Goal: Transaction & Acquisition: Download file/media

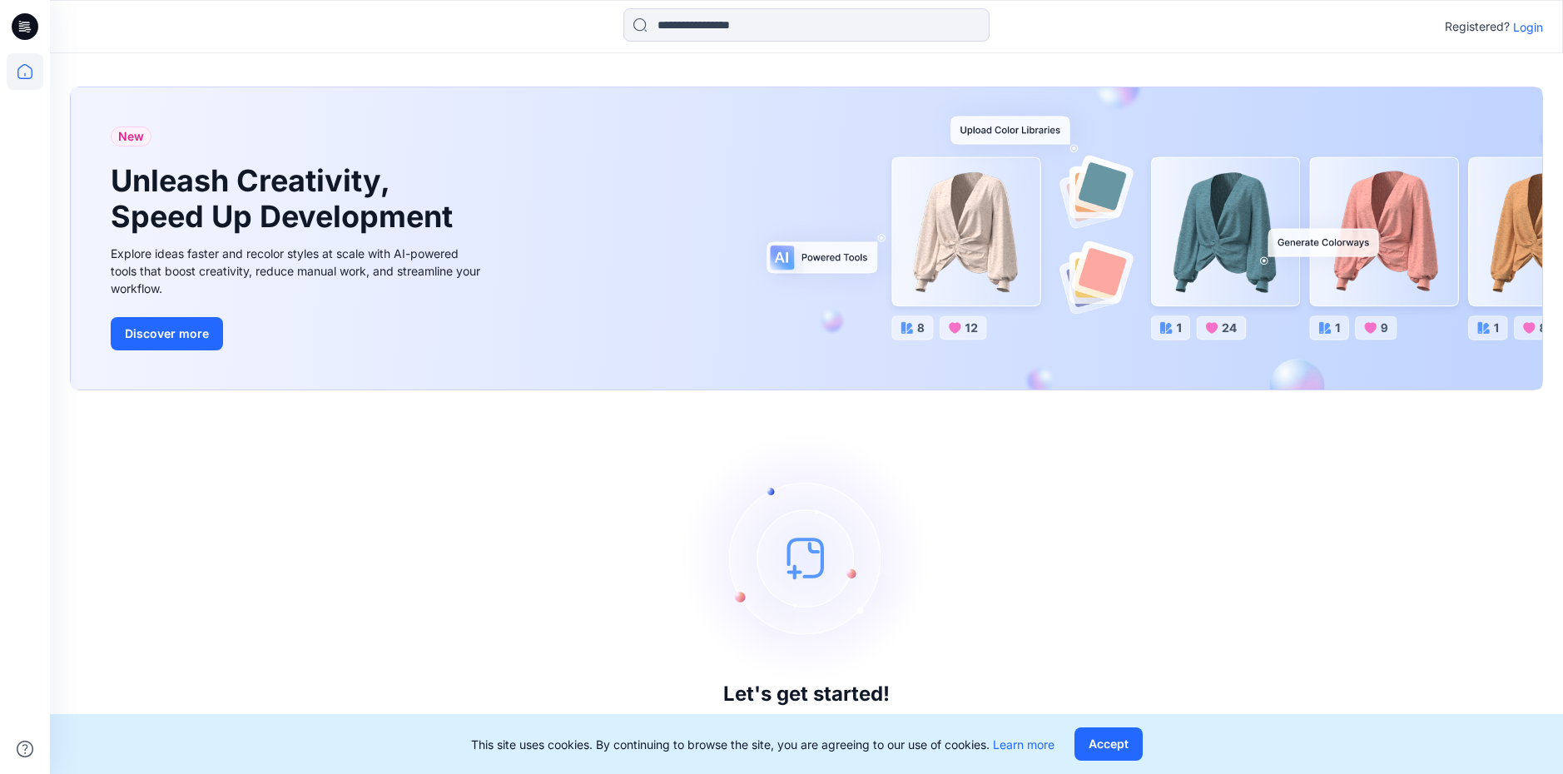
drag, startPoint x: 1096, startPoint y: 744, endPoint x: 988, endPoint y: 705, distance: 115.1
click at [1096, 744] on button "Accept" at bounding box center [1109, 744] width 68 height 33
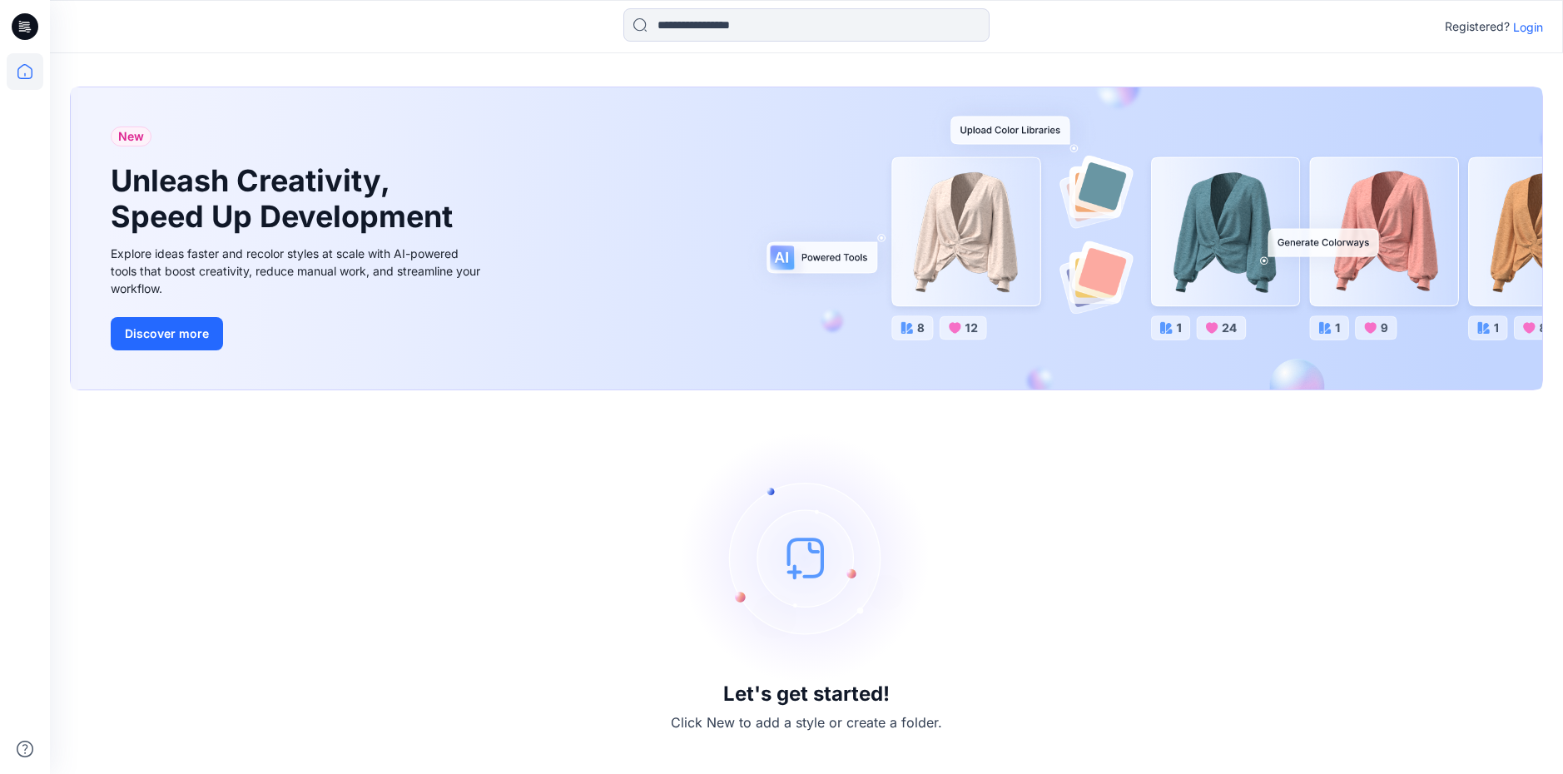
click at [1516, 18] on p "Login" at bounding box center [1529, 26] width 30 height 17
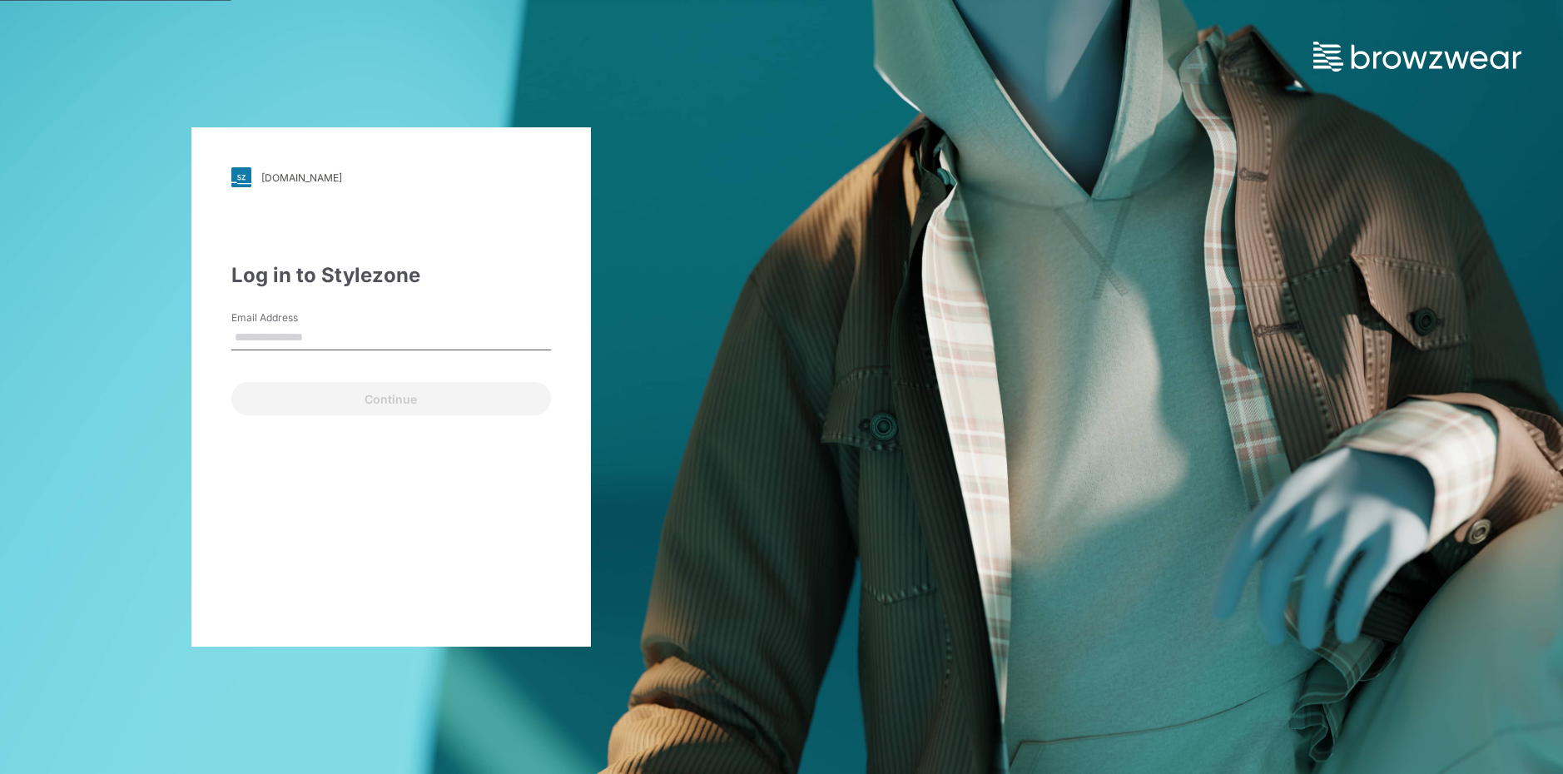
click at [261, 331] on input "Email Address" at bounding box center [391, 338] width 320 height 25
type input "**********"
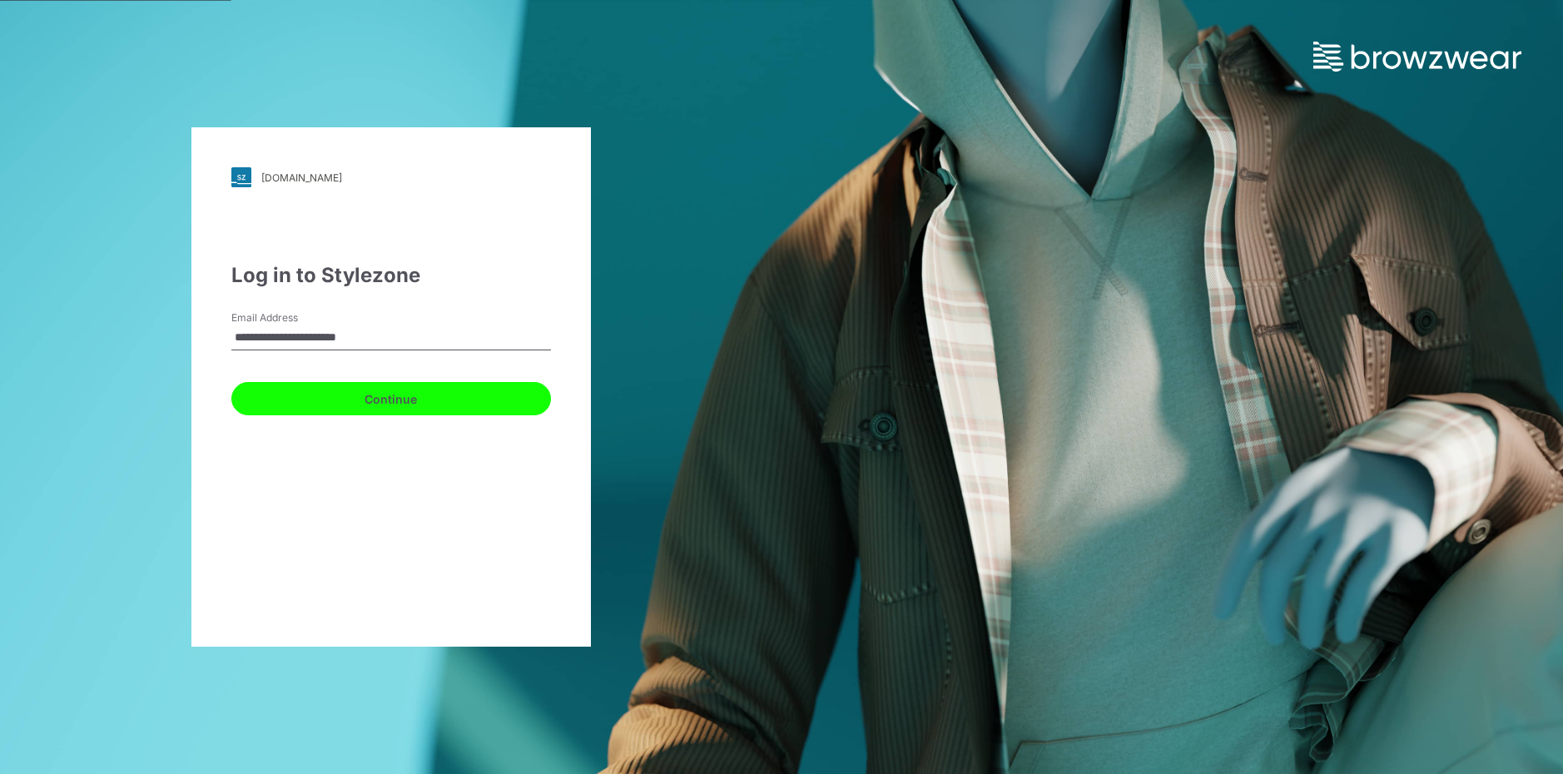
click at [302, 402] on button "Continue" at bounding box center [391, 398] width 320 height 33
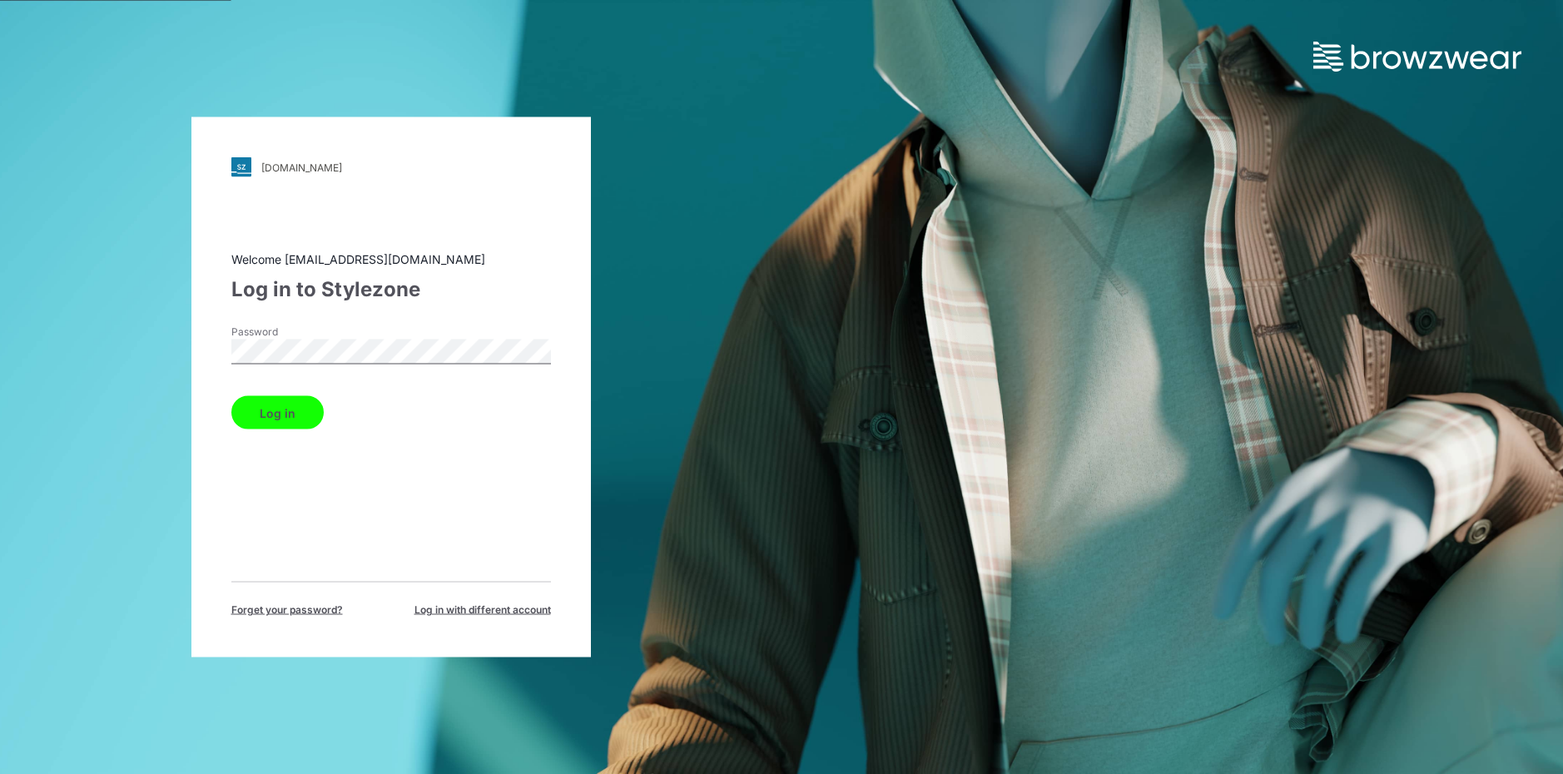
click at [231, 396] on button "Log in" at bounding box center [277, 412] width 92 height 33
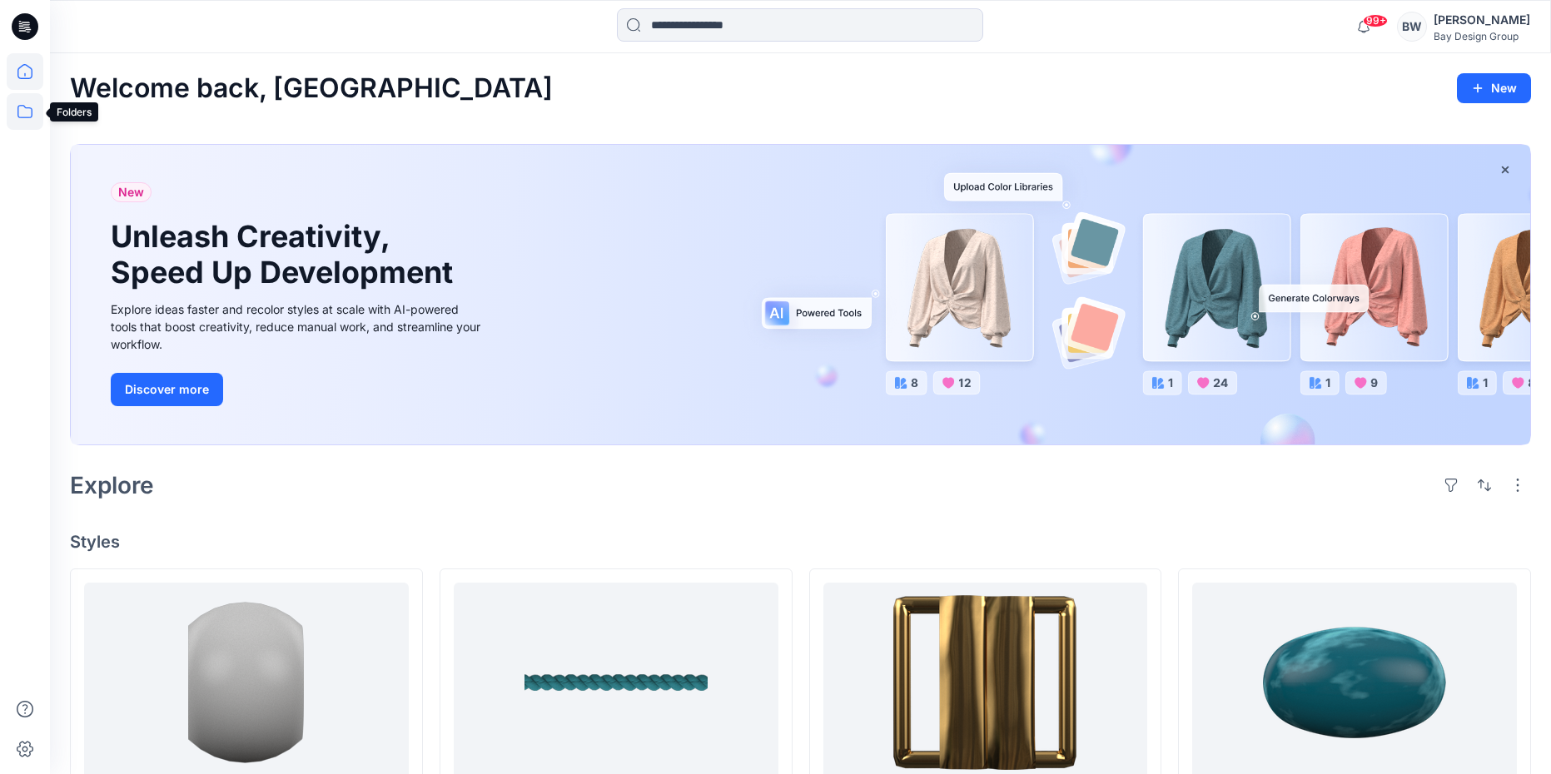
click at [17, 107] on icon at bounding box center [25, 111] width 37 height 37
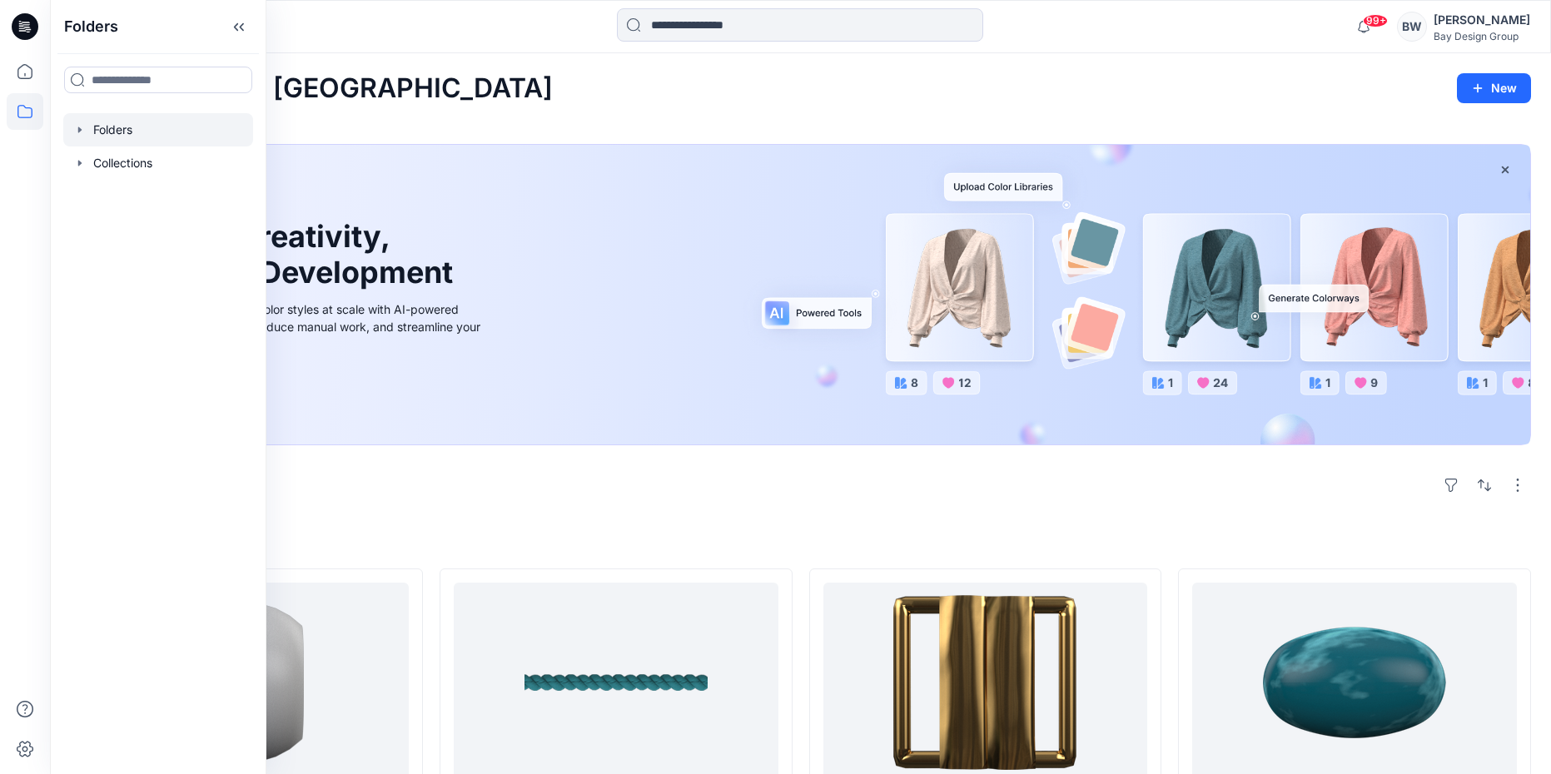
click at [107, 130] on div at bounding box center [158, 129] width 190 height 33
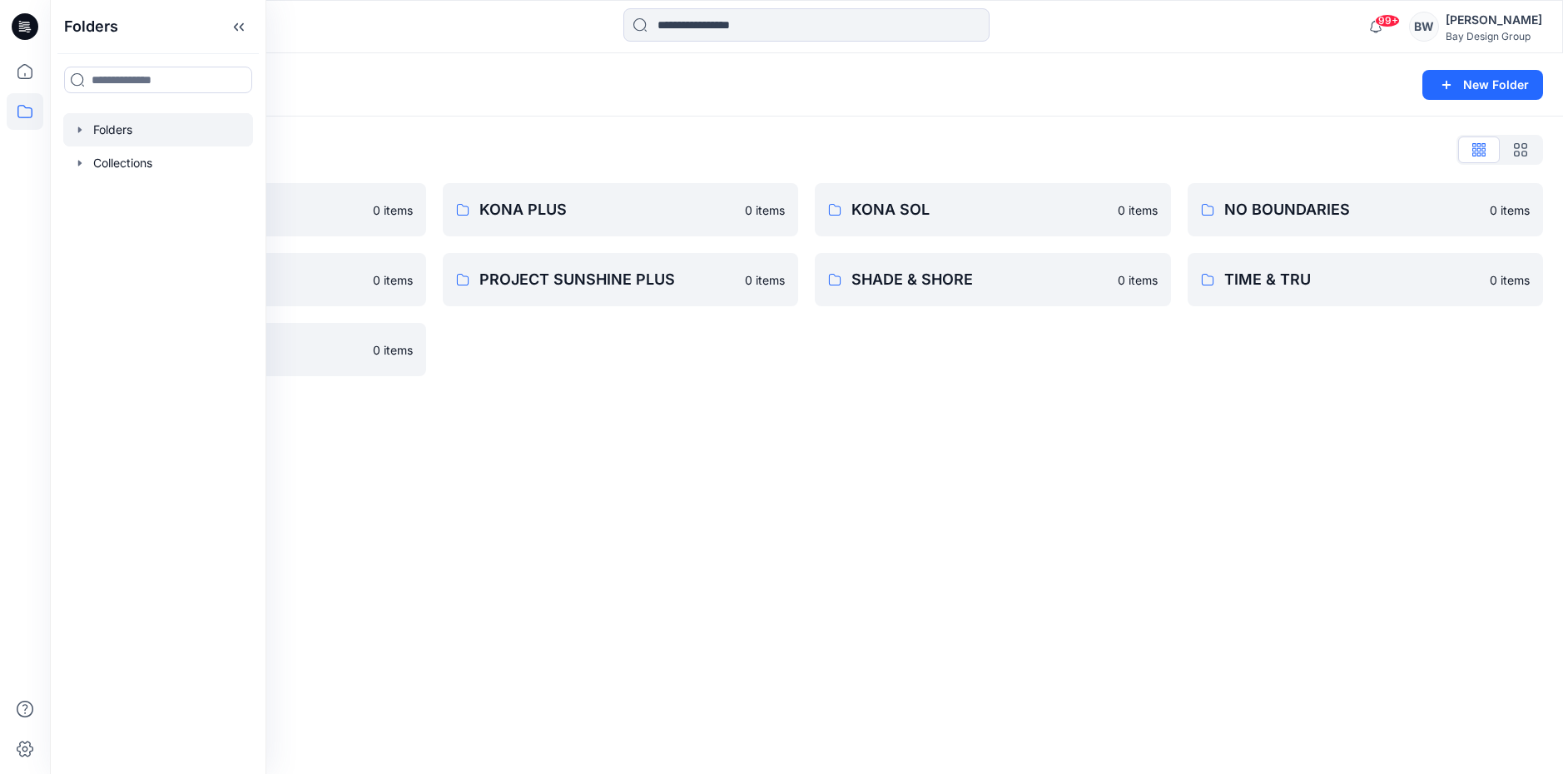
click at [354, 132] on div "Folders List DIGITAL ASSETS 0 items PROJECT SUNSHINE 0 items WILD FABLE 0 items…" at bounding box center [807, 257] width 1514 height 280
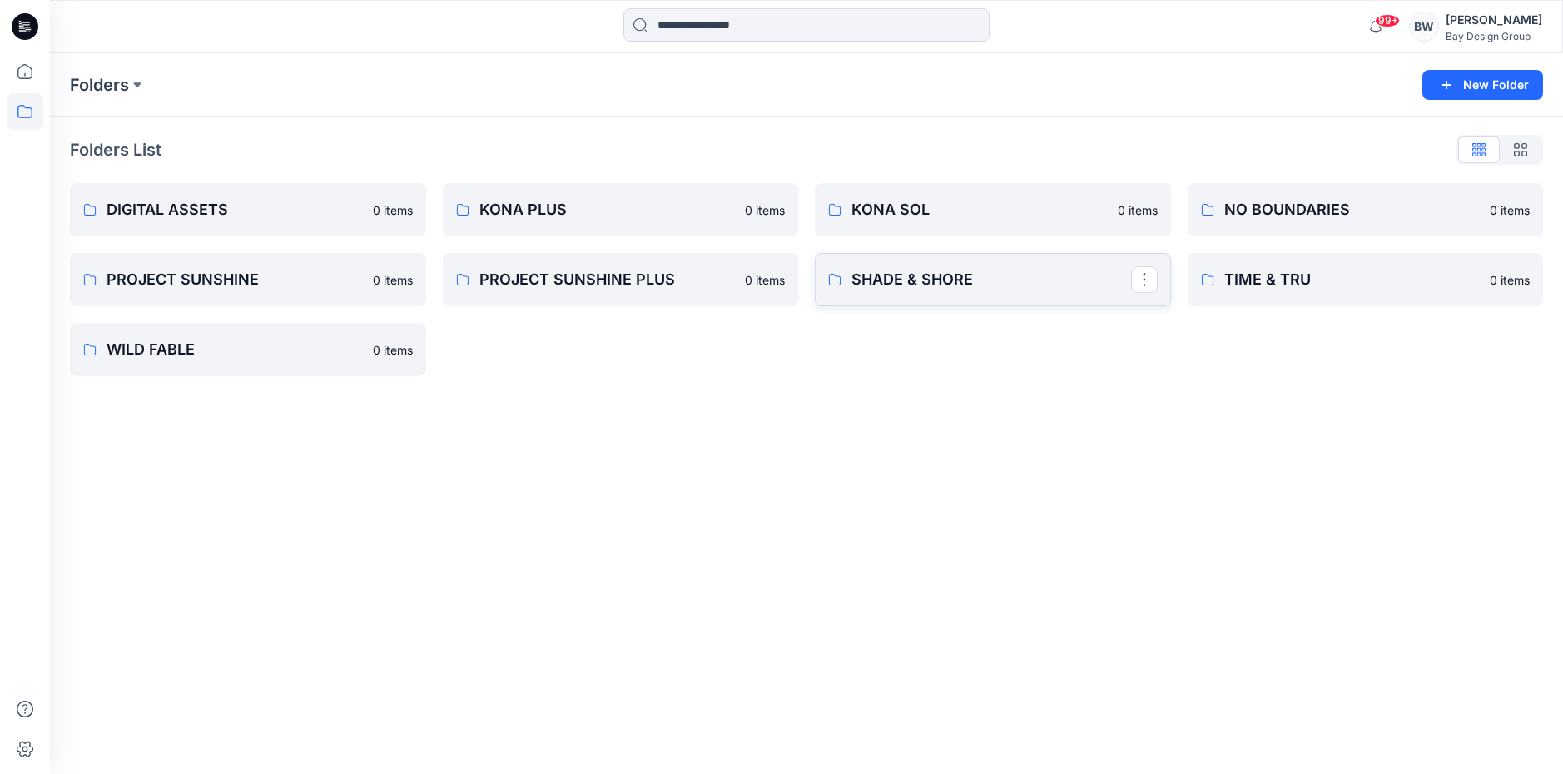
click at [832, 280] on icon at bounding box center [834, 279] width 13 height 13
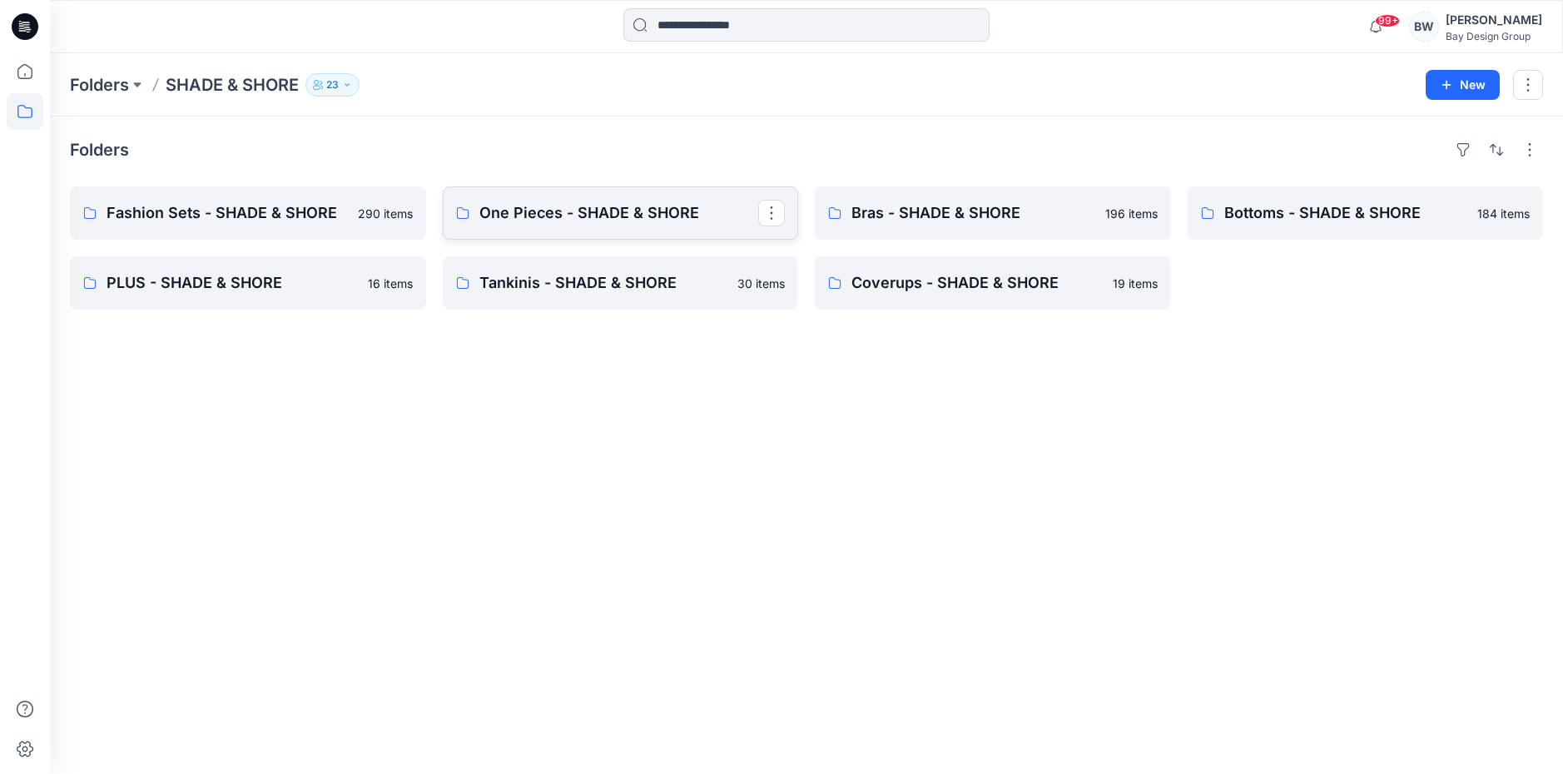
click at [563, 216] on p "One Pieces - SHADE & SHORE" at bounding box center [620, 212] width 280 height 23
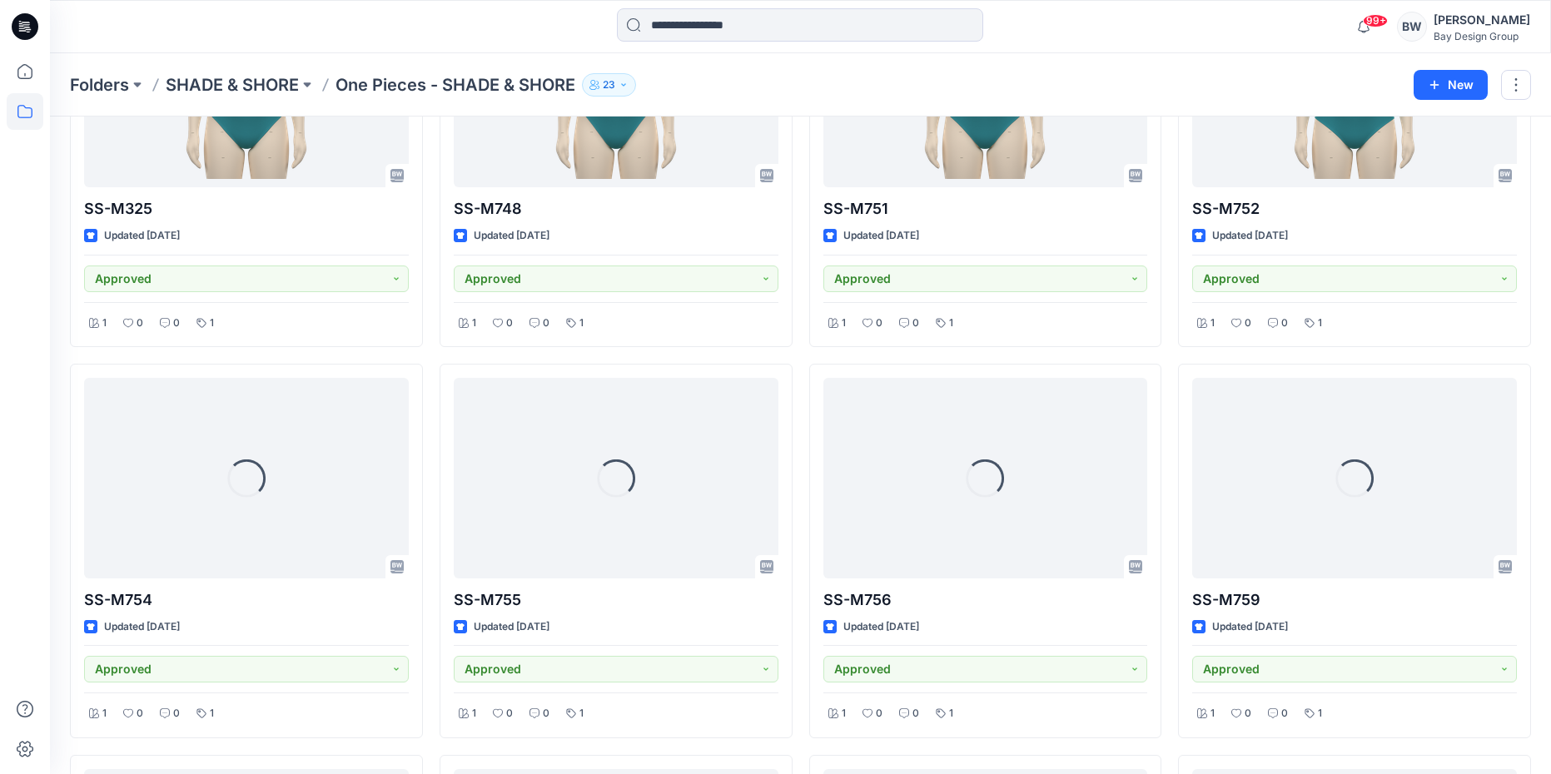
scroll to position [1147, 0]
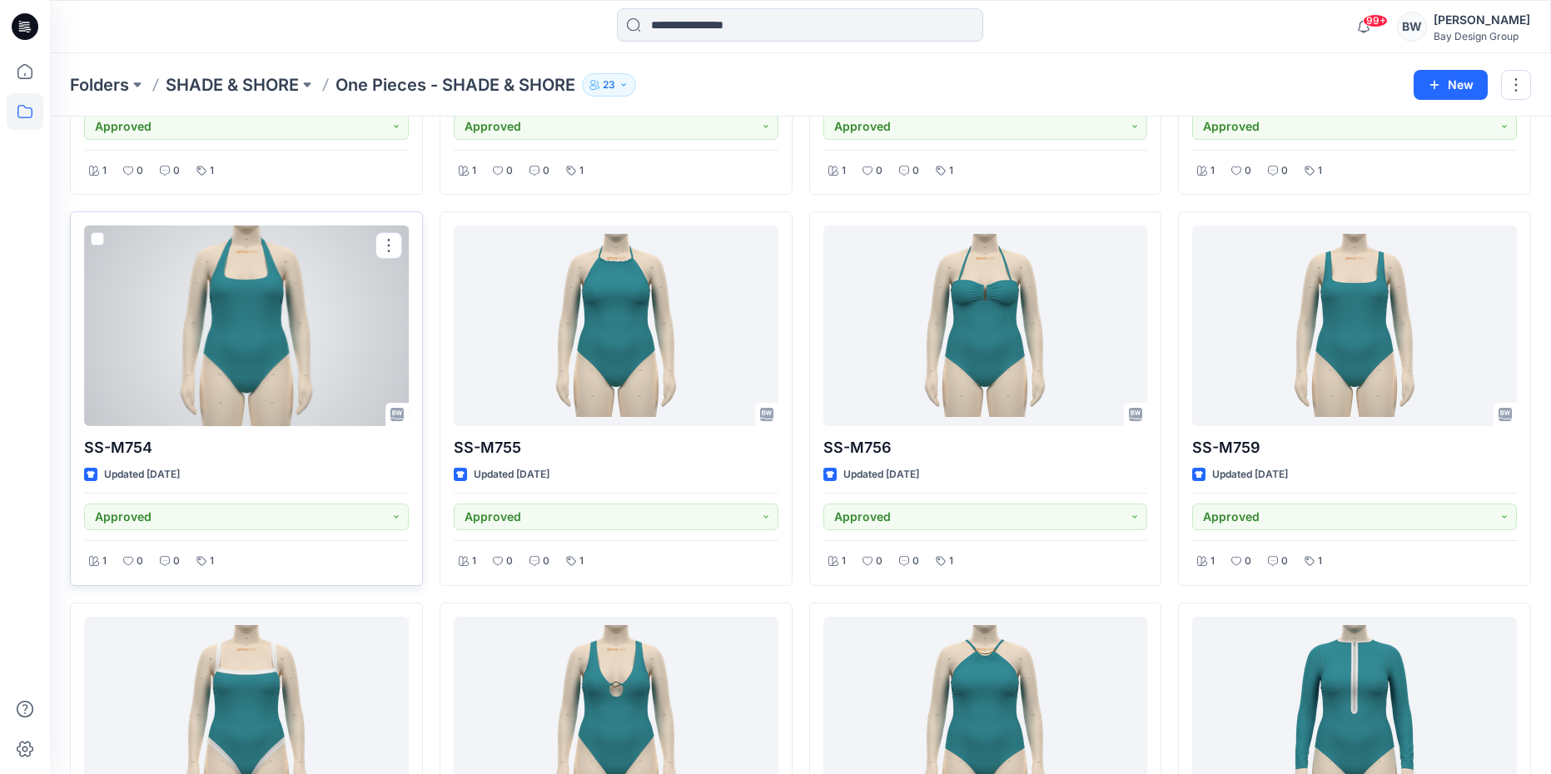
click at [306, 343] on div at bounding box center [246, 326] width 325 height 200
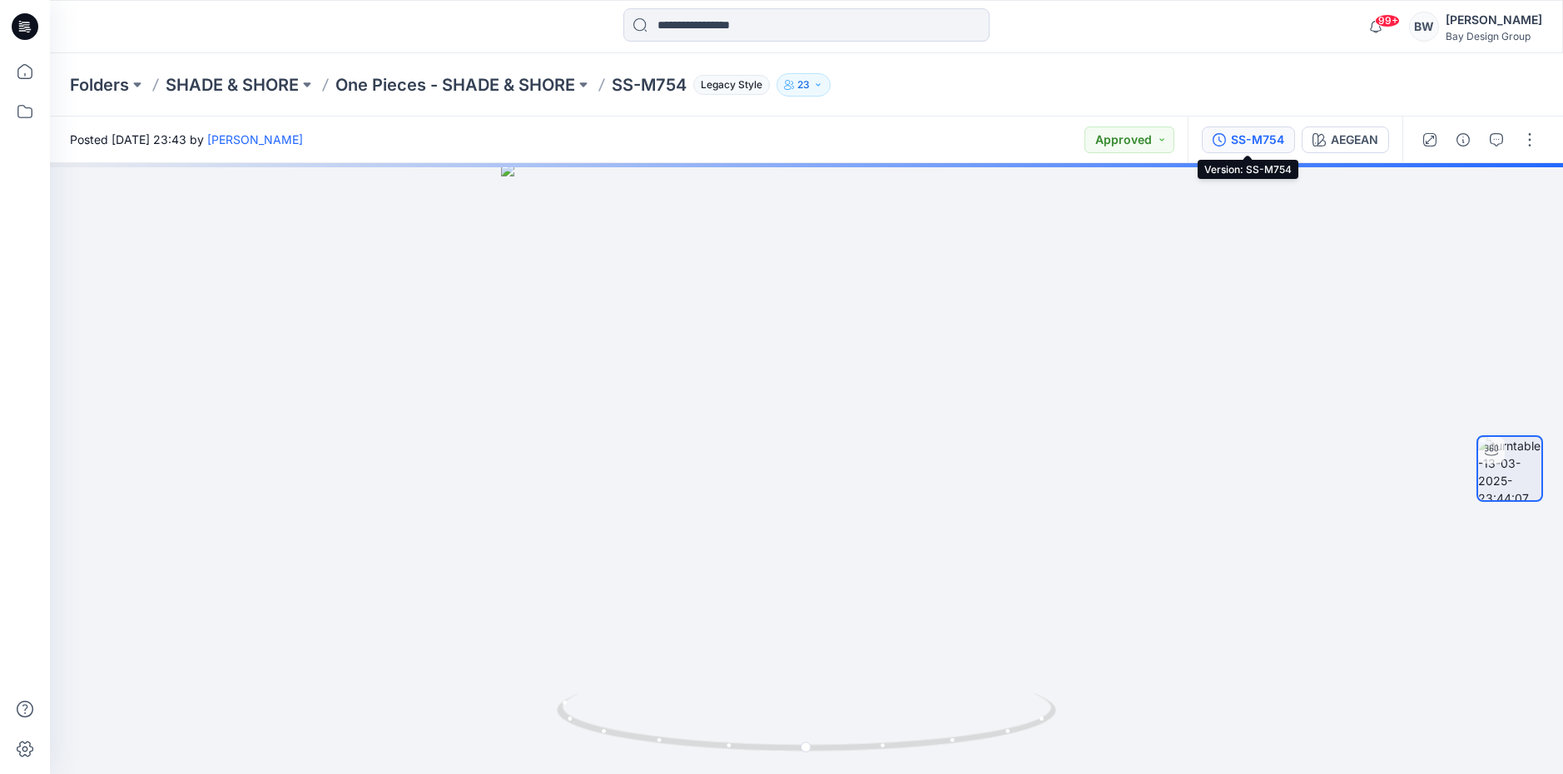
click at [1231, 137] on div "SS-M754" at bounding box center [1257, 140] width 53 height 18
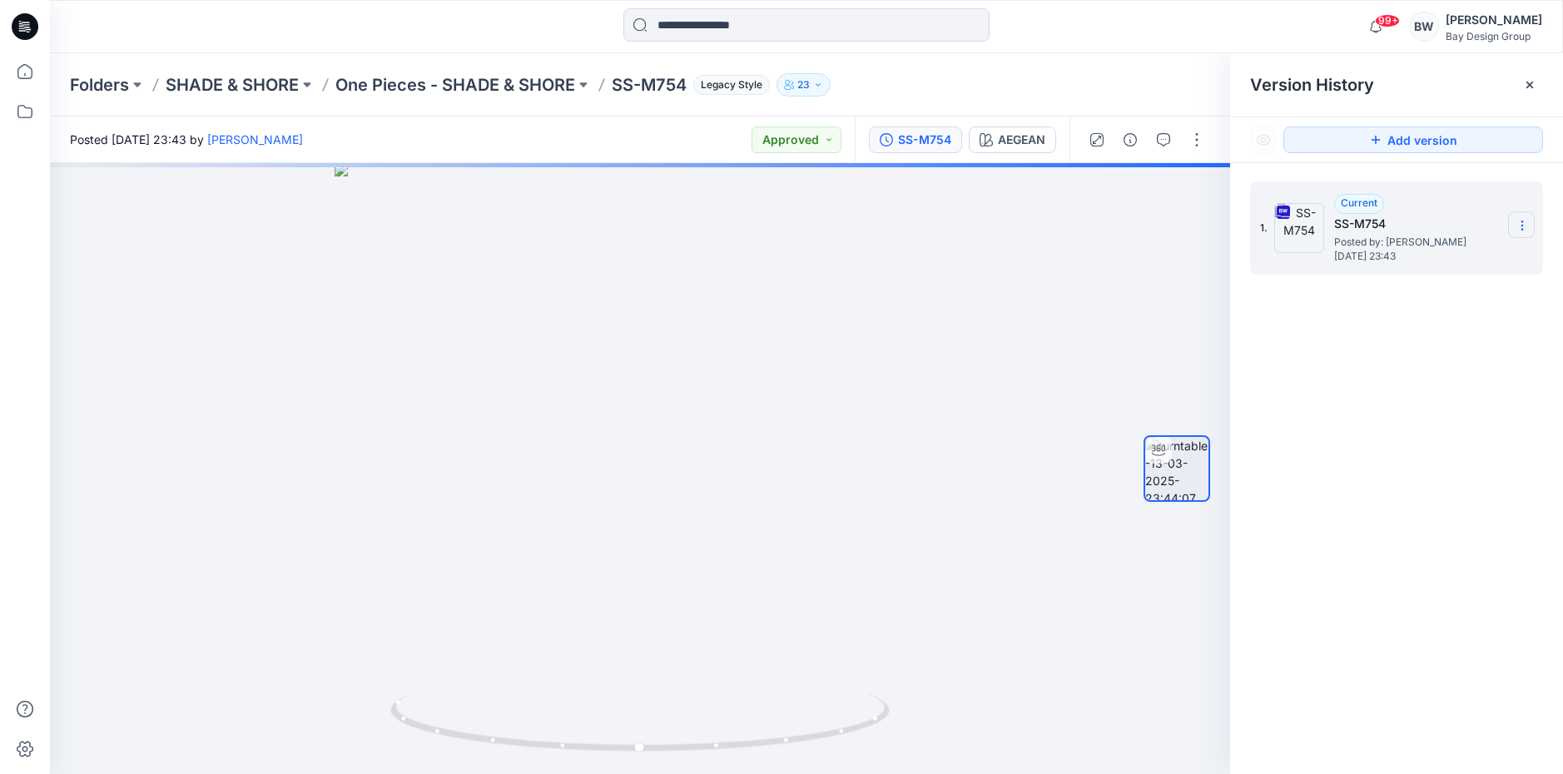
click at [1514, 226] on section at bounding box center [1522, 224] width 27 height 27
click at [1432, 255] on span "Download Source BW File" at bounding box center [1439, 258] width 140 height 20
